Goal: Task Accomplishment & Management: Manage account settings

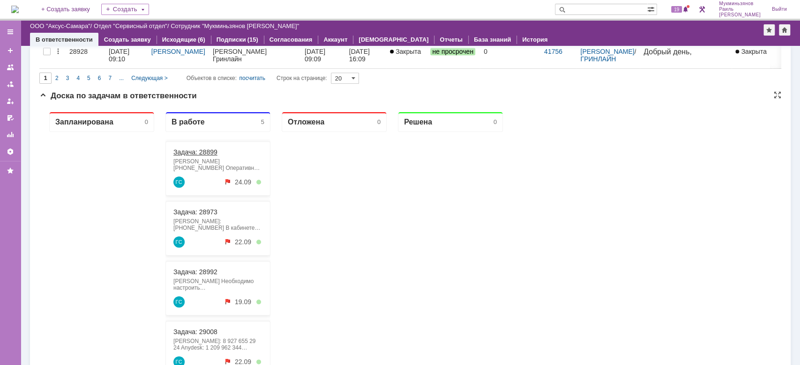
click at [199, 149] on link "Задача: 28899" at bounding box center [195, 152] width 44 height 7
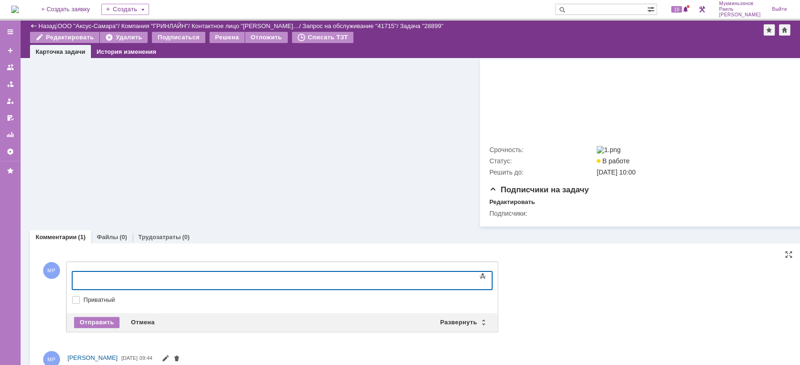
click at [205, 279] on div at bounding box center [148, 279] width 133 height 7
drag, startPoint x: 320, startPoint y: 282, endPoint x: 6, endPoint y: 300, distance: 315.3
click at [78, 295] on html "​Переустановили ОС, добавили оперативной памяти, установили все ПО" at bounding box center [148, 283] width 141 height 22
copy div "​Переустановили ОС, добавили оперативной памяти, установили все ПО"
click at [94, 328] on div "Отправить" at bounding box center [96, 322] width 45 height 11
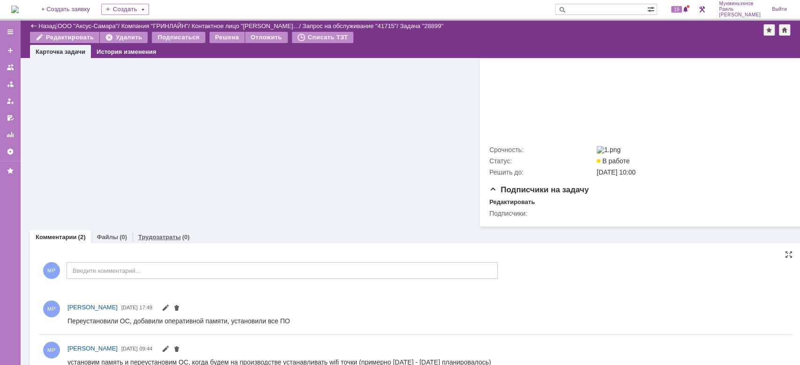
click at [169, 241] on link "Трудозатраты" at bounding box center [159, 237] width 43 height 7
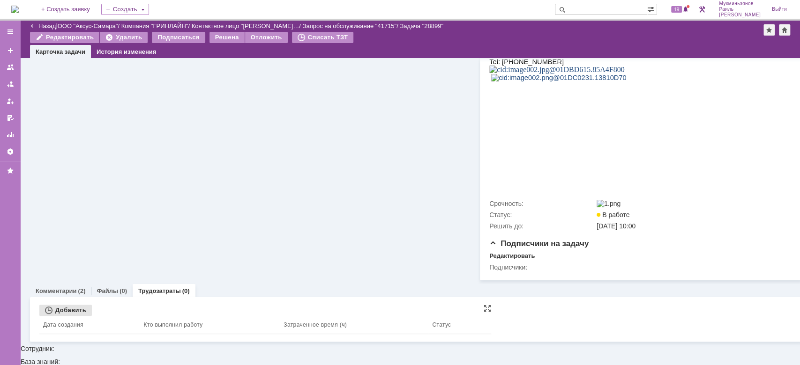
click at [68, 316] on div "Добавить" at bounding box center [65, 310] width 52 height 11
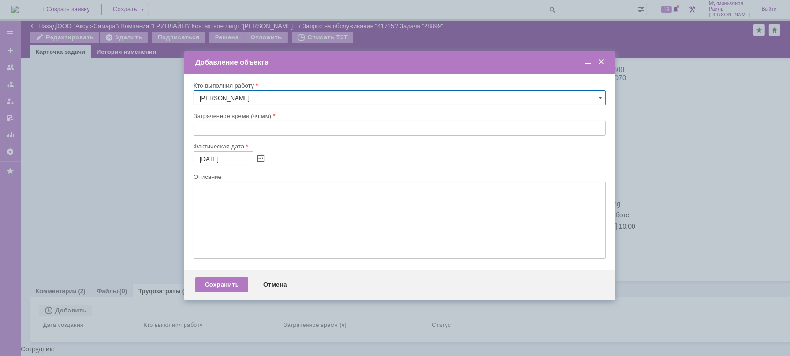
click at [232, 135] on input "text" at bounding box center [399, 128] width 412 height 15
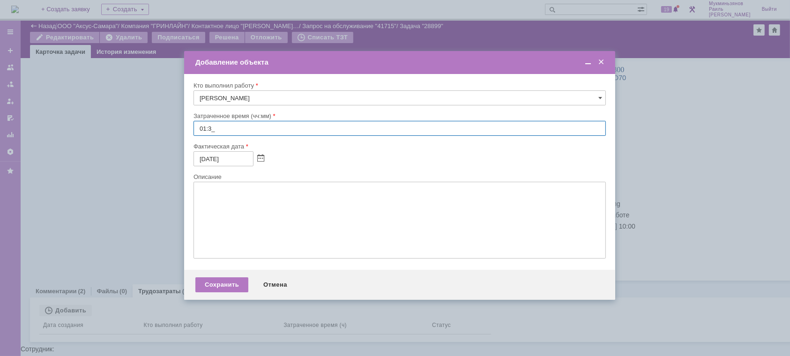
type input "01:30"
click at [245, 189] on textarea at bounding box center [399, 220] width 412 height 77
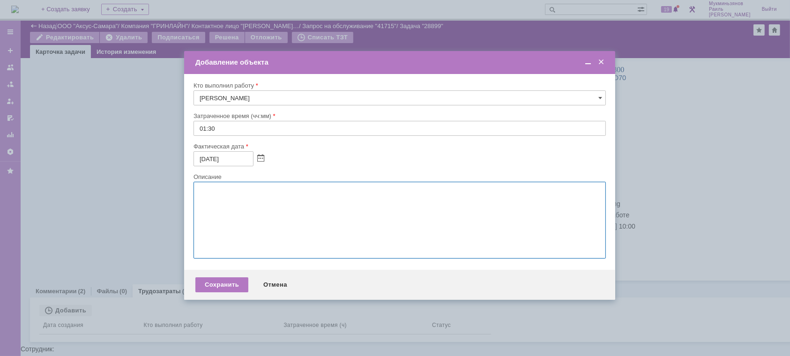
paste textarea "​Переустановили ОС, добавили оперативной памяти, установили все ПО"
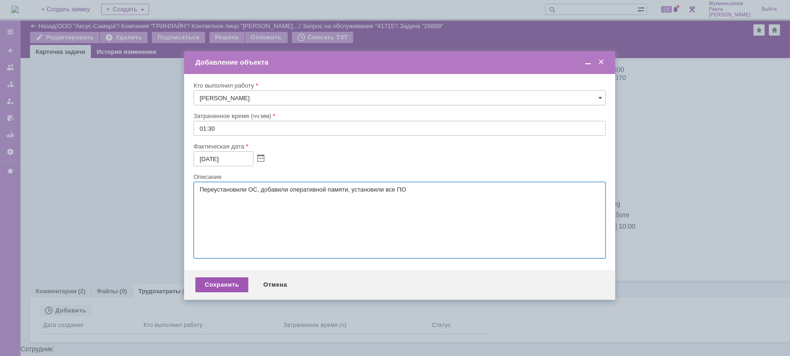
type textarea "​Переустановили ОС, добавили оперативной памяти, установили все ПО"
click at [236, 287] on div "Сохранить" at bounding box center [221, 284] width 53 height 15
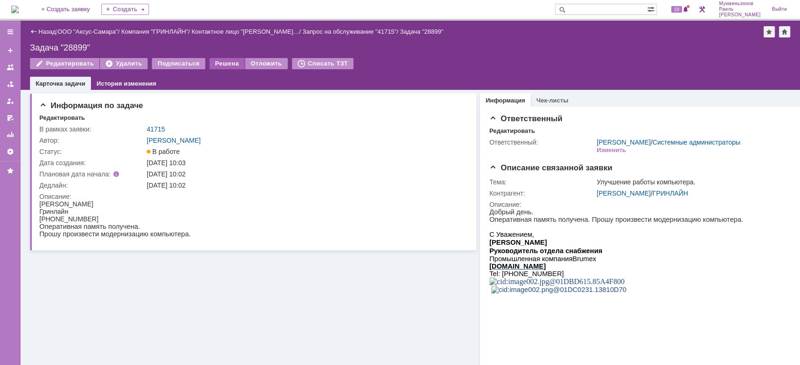
click at [229, 62] on div "Решена" at bounding box center [226, 63] width 35 height 11
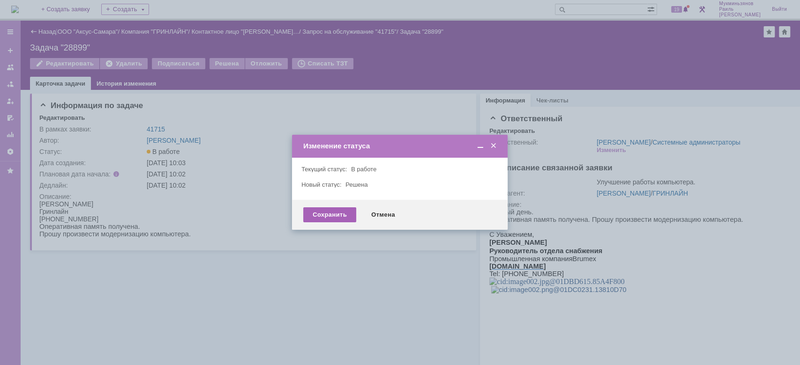
click at [332, 210] on div "Сохранить" at bounding box center [329, 215] width 53 height 15
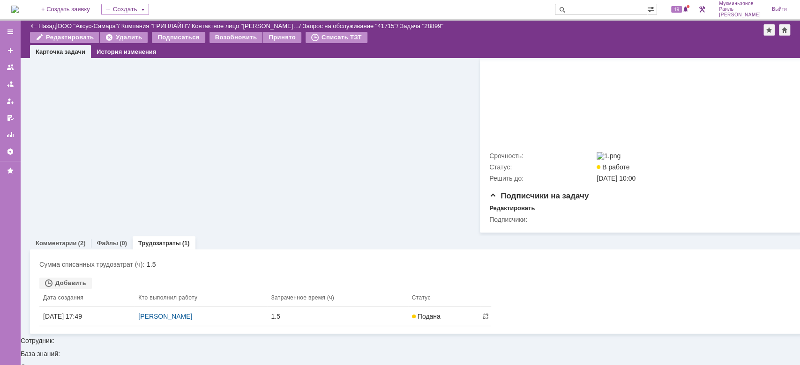
click at [64, 247] on link "Комментарии" at bounding box center [56, 243] width 41 height 7
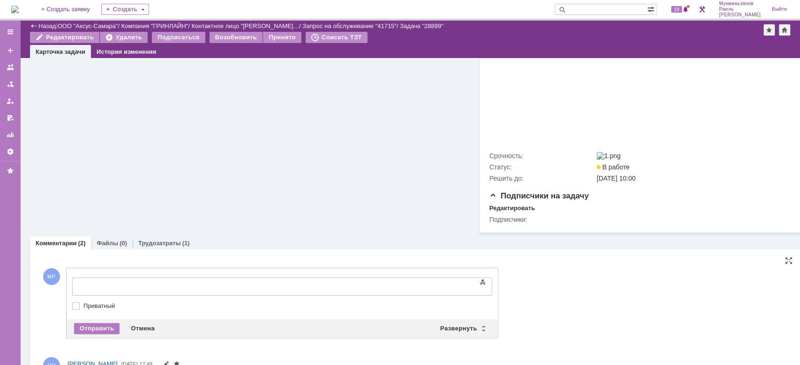
click at [149, 283] on div at bounding box center [148, 285] width 133 height 7
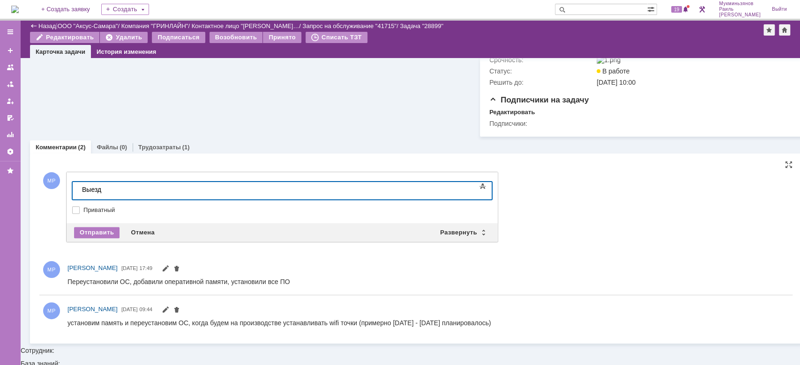
click at [97, 242] on div "Отправить Отмена Развернуть Свернуть" at bounding box center [282, 232] width 431 height 19
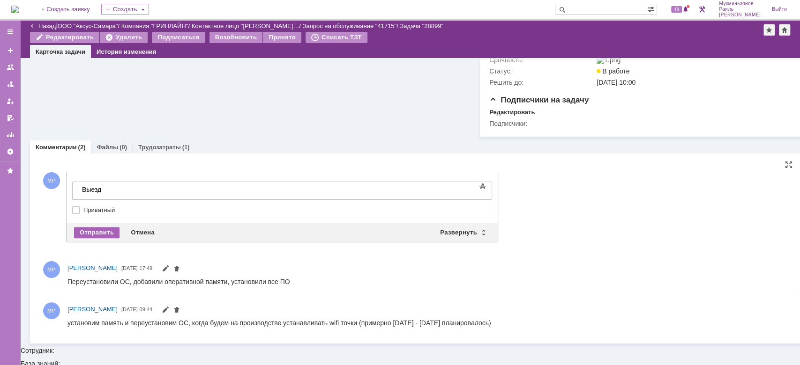
click at [104, 238] on div "Отправить" at bounding box center [96, 232] width 45 height 11
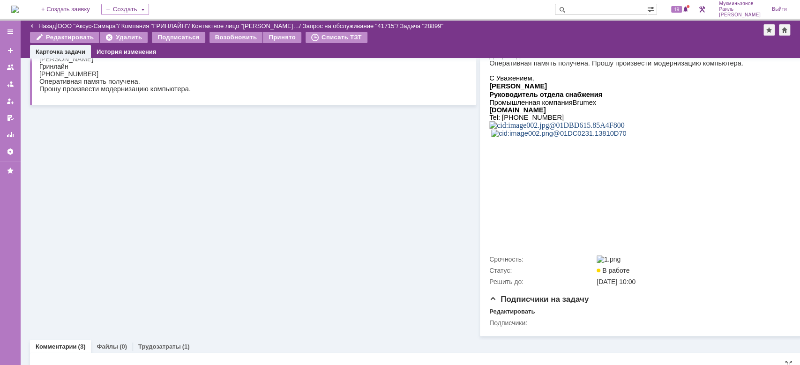
click at [44, 15] on div "На домашнюю + Создать заявку Создать 19 Мукминьзянов [PERSON_NAME]" at bounding box center [400, 10] width 800 height 21
click at [19, 13] on img at bounding box center [14, 9] width 7 height 7
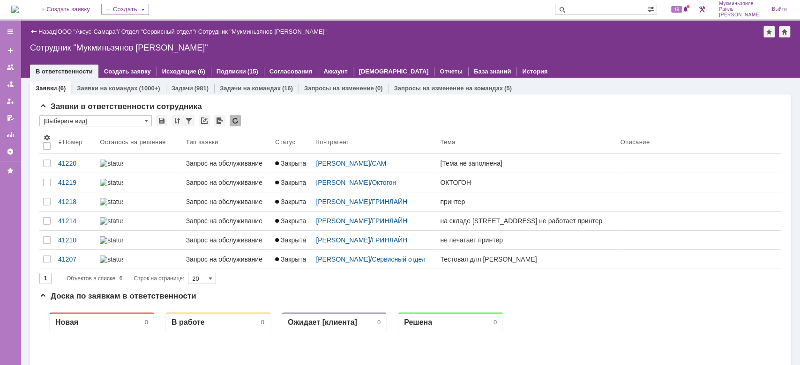
click at [188, 89] on link "Задачи" at bounding box center [182, 88] width 22 height 7
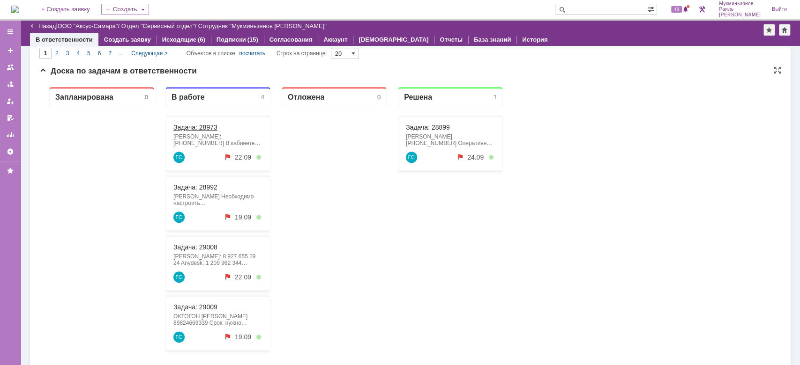
click at [215, 128] on link "Задача: 28973" at bounding box center [195, 127] width 44 height 7
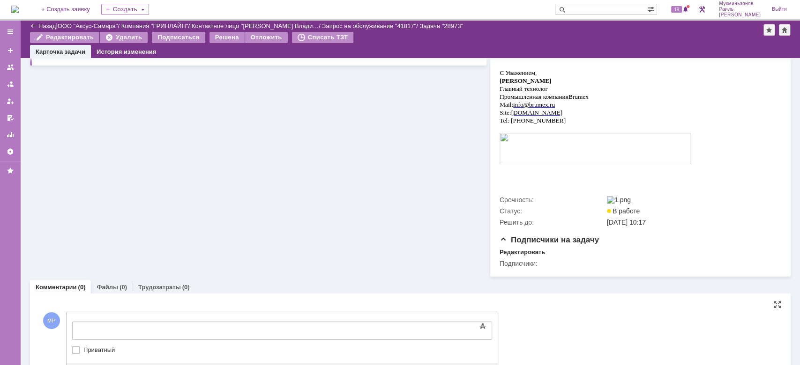
click at [213, 324] on body at bounding box center [148, 330] width 141 height 16
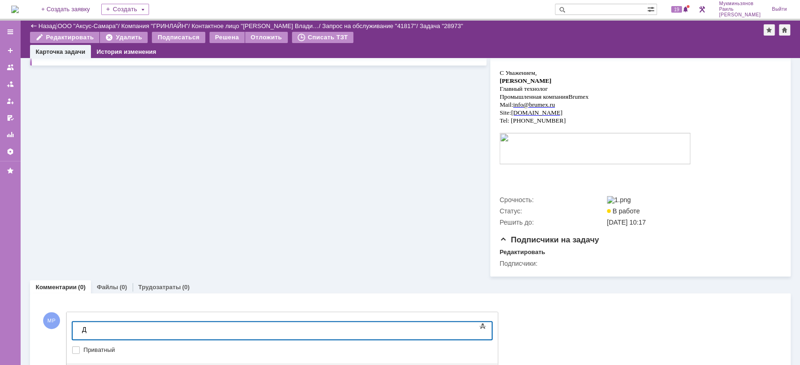
click at [19, 13] on img at bounding box center [14, 9] width 7 height 7
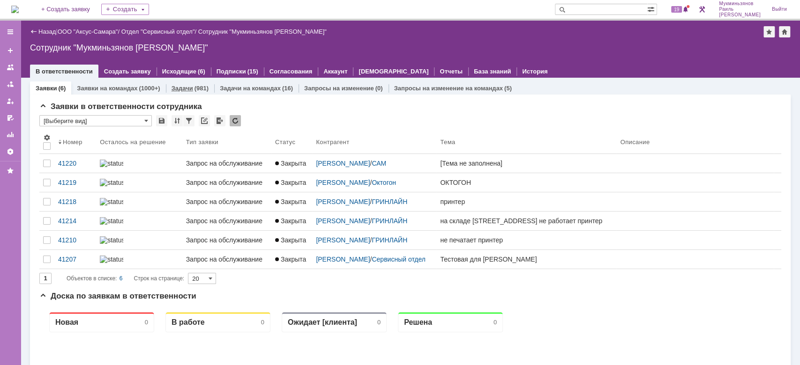
click at [196, 92] on div "Задачи (981)" at bounding box center [190, 89] width 48 height 14
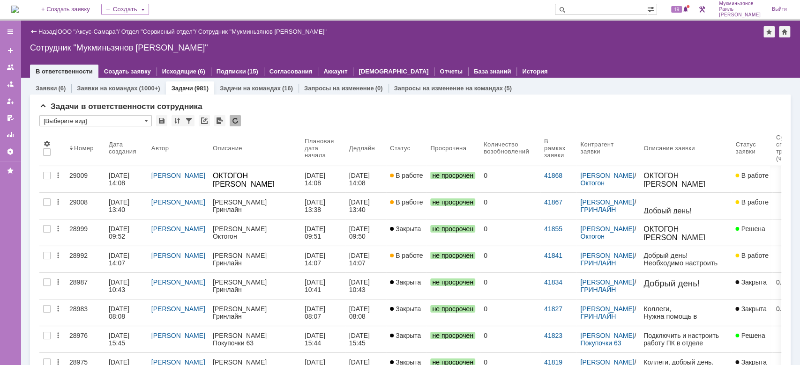
click at [622, 50] on div "Сотрудник "Мукминьзянов [PERSON_NAME]"" at bounding box center [410, 47] width 760 height 9
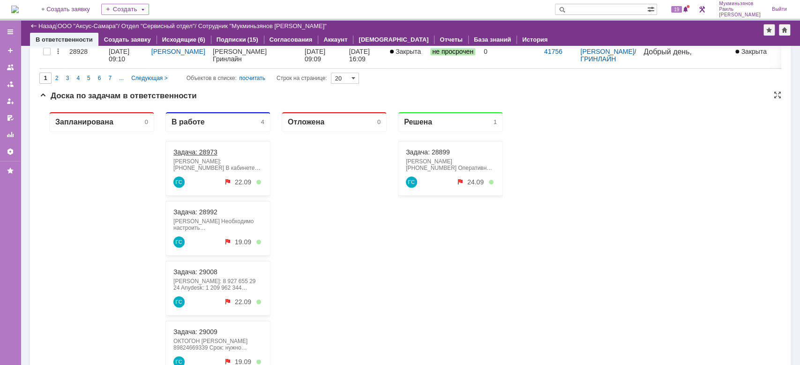
scroll to position [662, 0]
